Goal: Navigation & Orientation: Find specific page/section

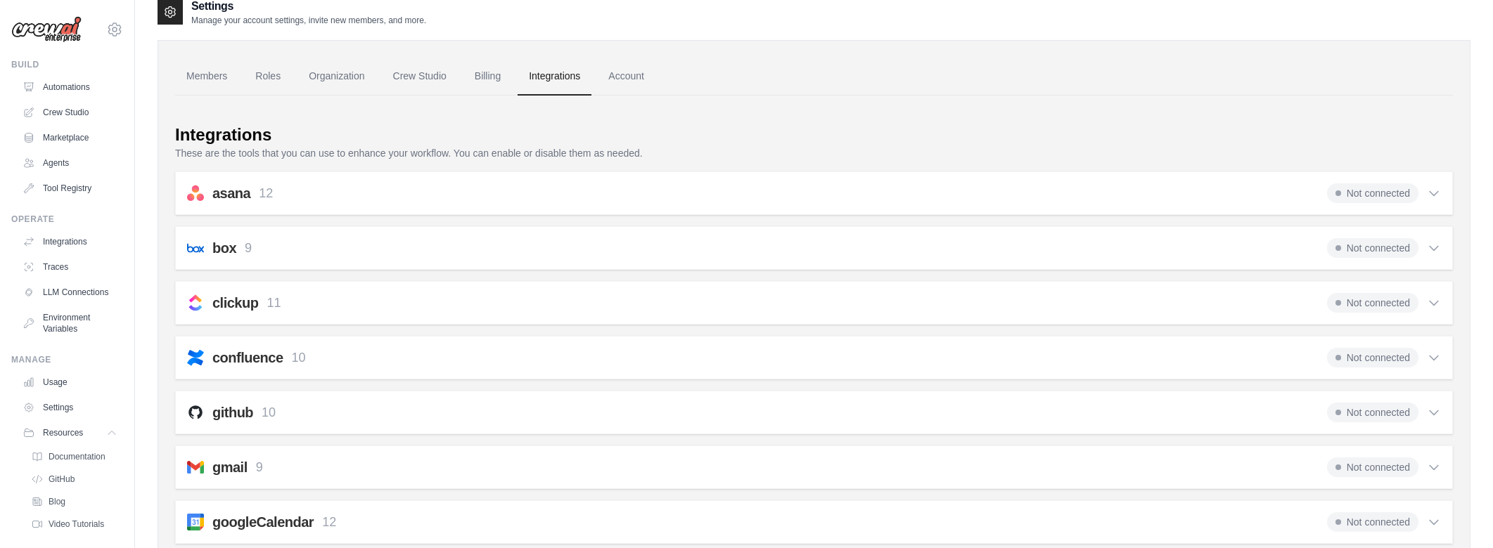
scroll to position [16, 0]
click at [91, 90] on link "Automations" at bounding box center [71, 87] width 106 height 23
click at [91, 92] on link "Automations" at bounding box center [71, 87] width 106 height 23
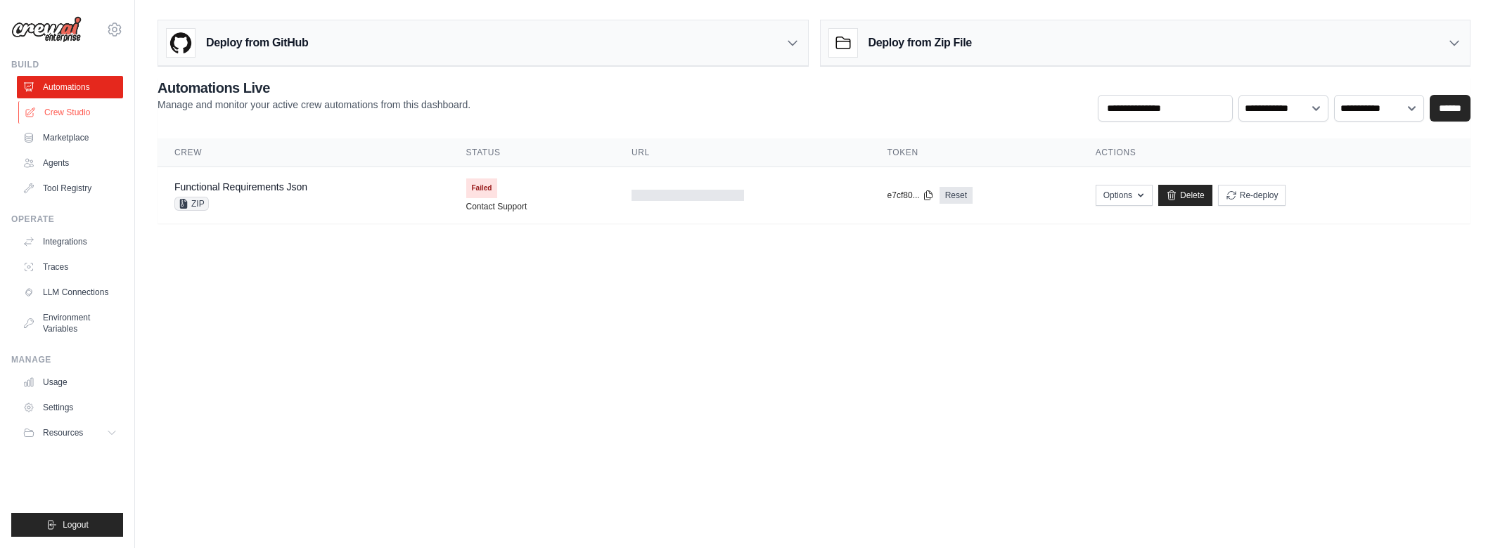
click at [78, 112] on link "Crew Studio" at bounding box center [71, 112] width 106 height 23
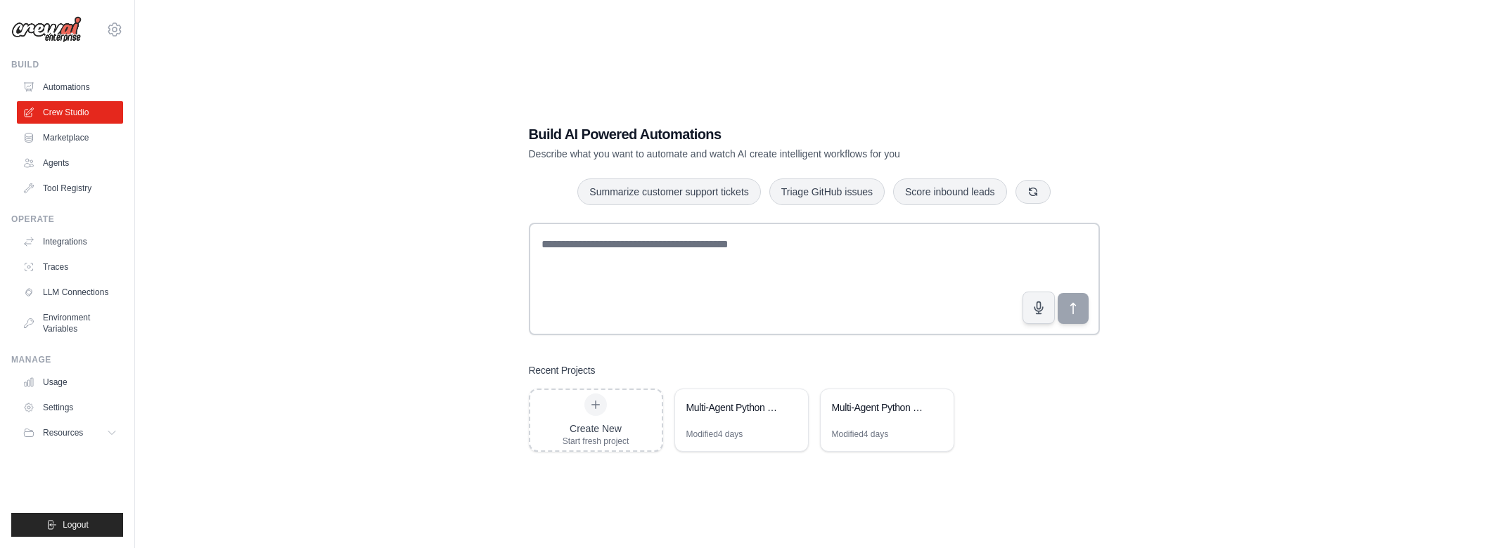
scroll to position [1, 0]
